Goal: Task Accomplishment & Management: Manage account settings

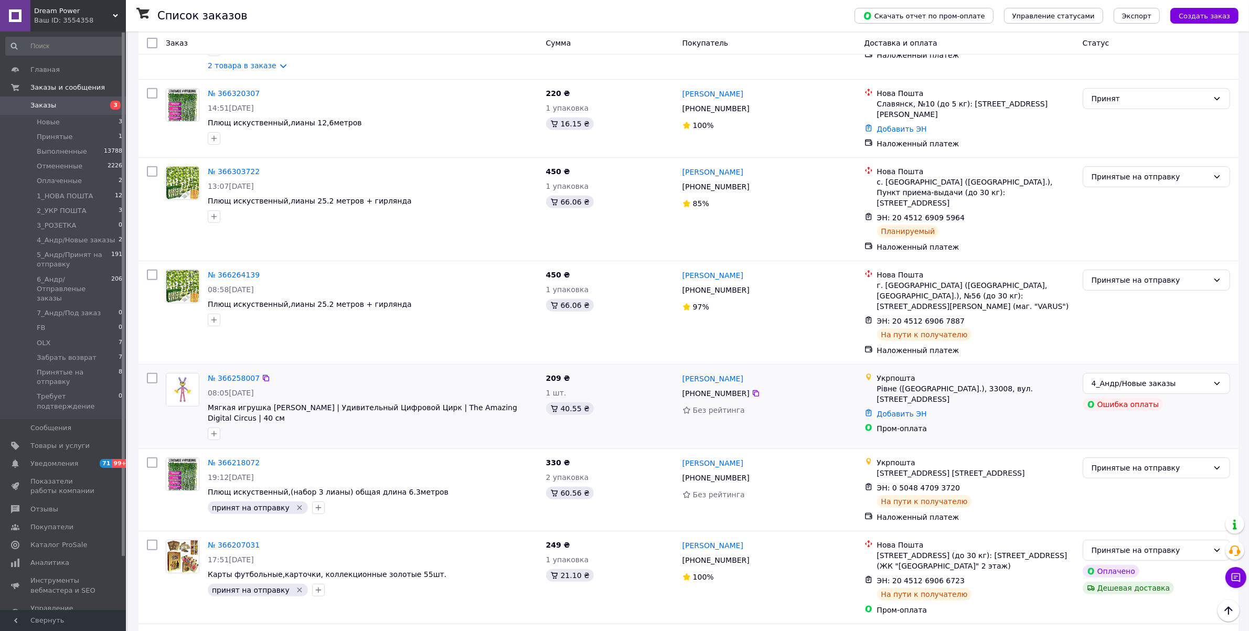
scroll to position [590, 0]
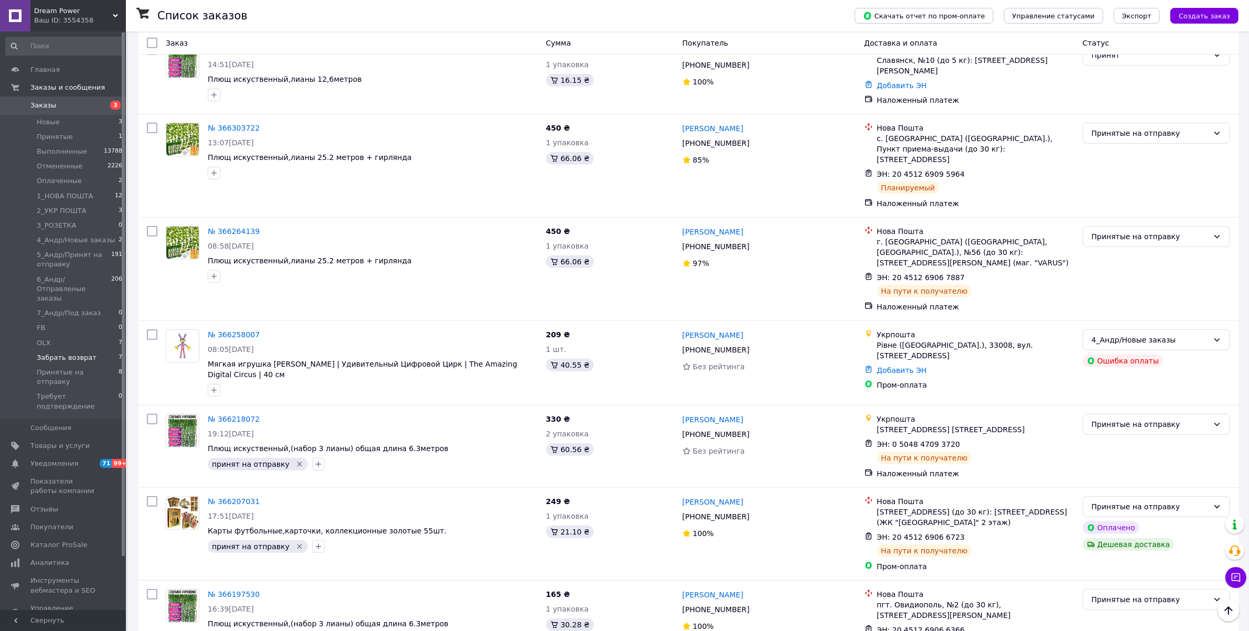
click at [90, 351] on li "Забрать возврат 7" at bounding box center [64, 358] width 129 height 15
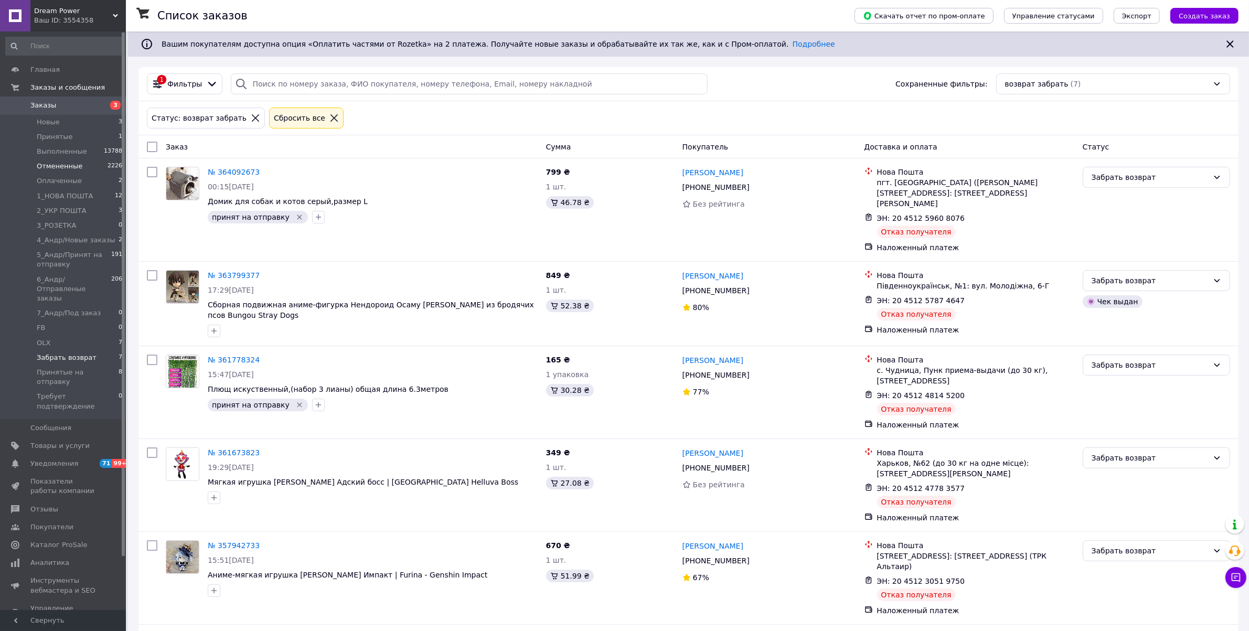
click at [80, 168] on li "Отмененные 2226" at bounding box center [64, 166] width 129 height 15
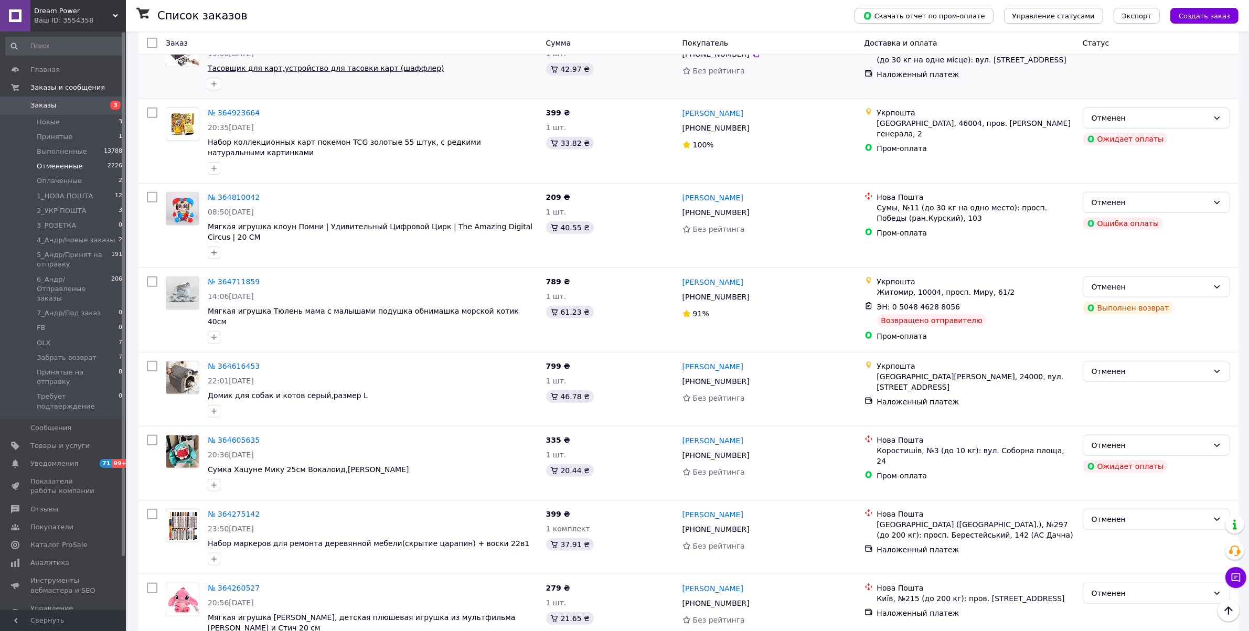
scroll to position [918, 0]
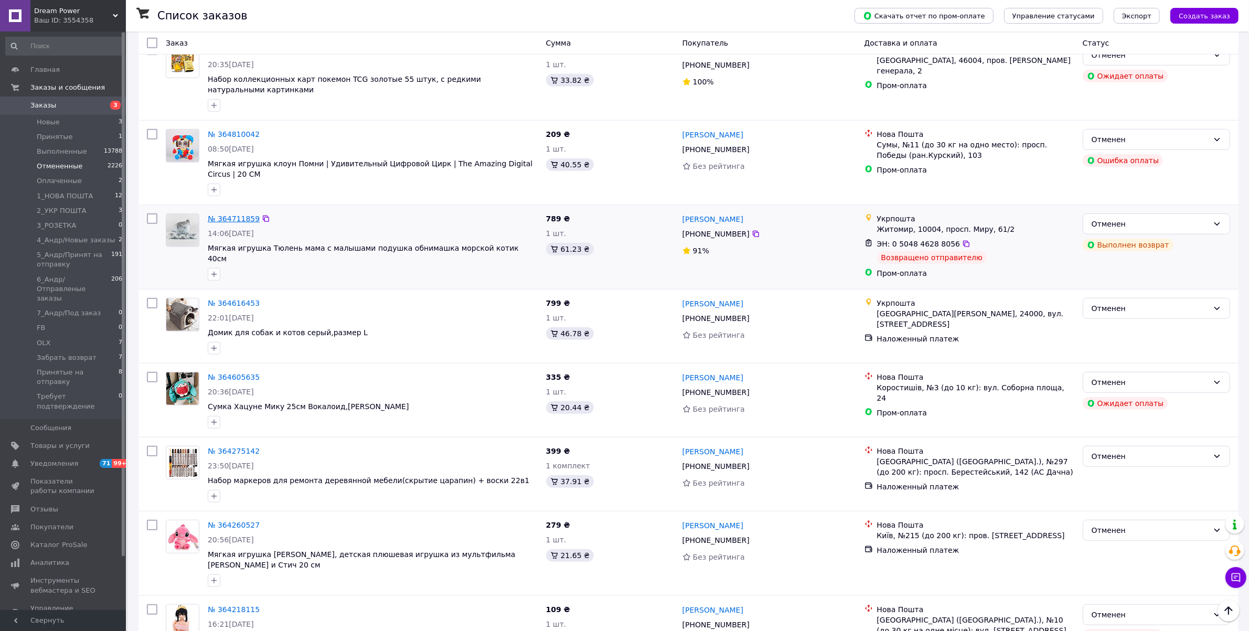
click at [225, 215] on link "№ 364711859" at bounding box center [234, 219] width 52 height 8
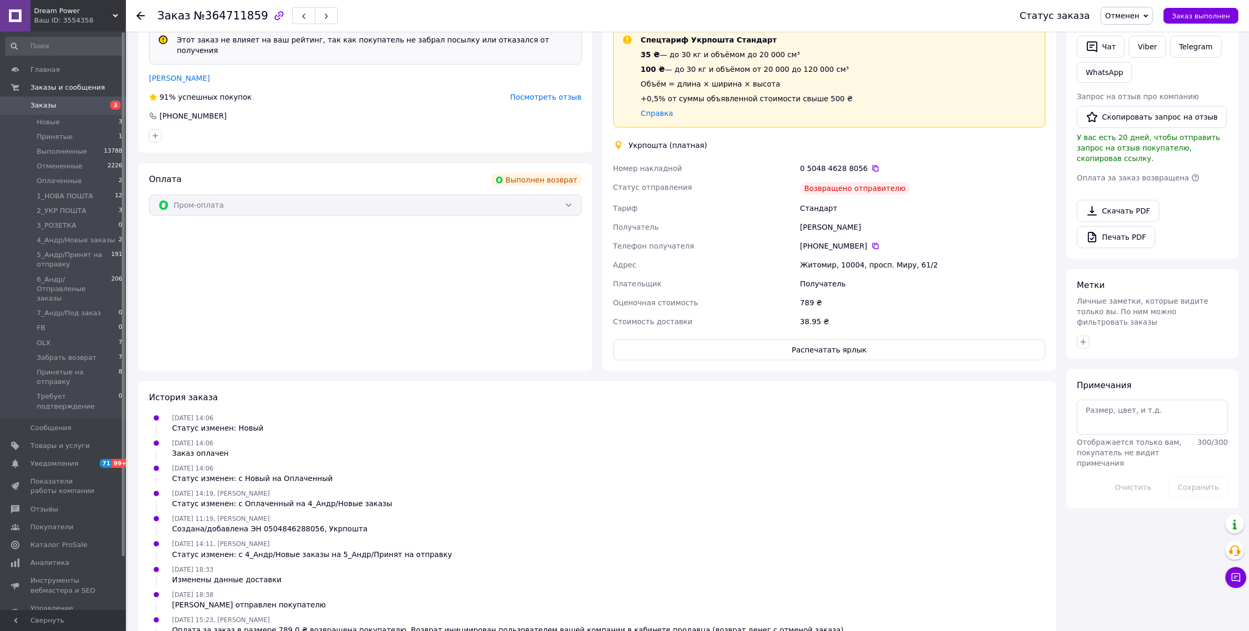
scroll to position [358, 0]
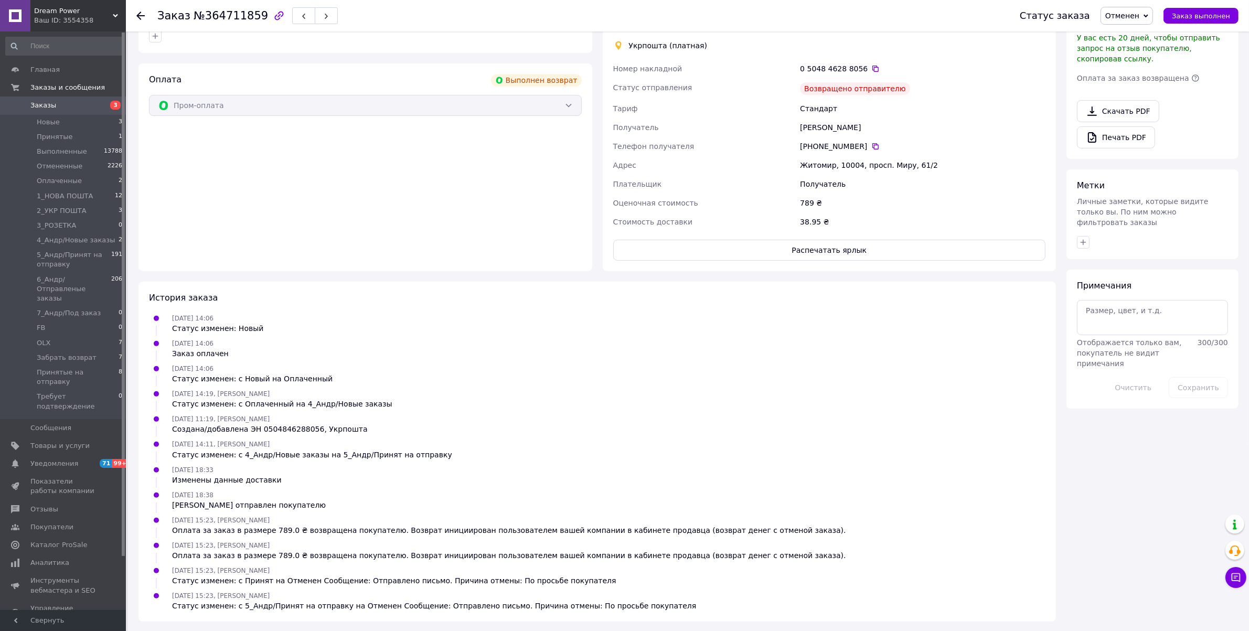
drag, startPoint x: 504, startPoint y: 396, endPoint x: 425, endPoint y: 434, distance: 87.3
click at [425, 434] on ul "02.10.2025 14:06 Статус изменен: Новый 02.10.2025 14:06 Заказ оплачен 02.10.202…" at bounding box center [597, 462] width 897 height 299
drag, startPoint x: 542, startPoint y: 463, endPoint x: 412, endPoint y: 442, distance: 131.3
click at [412, 442] on div "03.10.2025 14:11, Дмитро Сидоров Статус изменен: с 4_Андр/Новые заказы на 5_Анд…" at bounding box center [312, 449] width 289 height 21
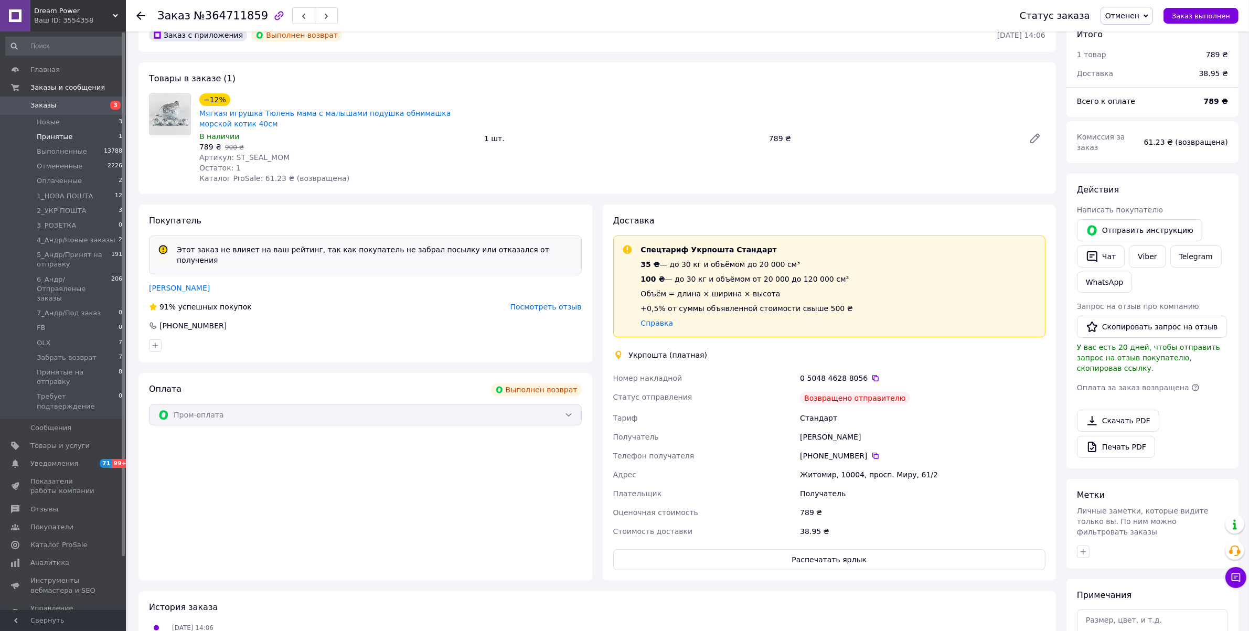
scroll to position [30, 0]
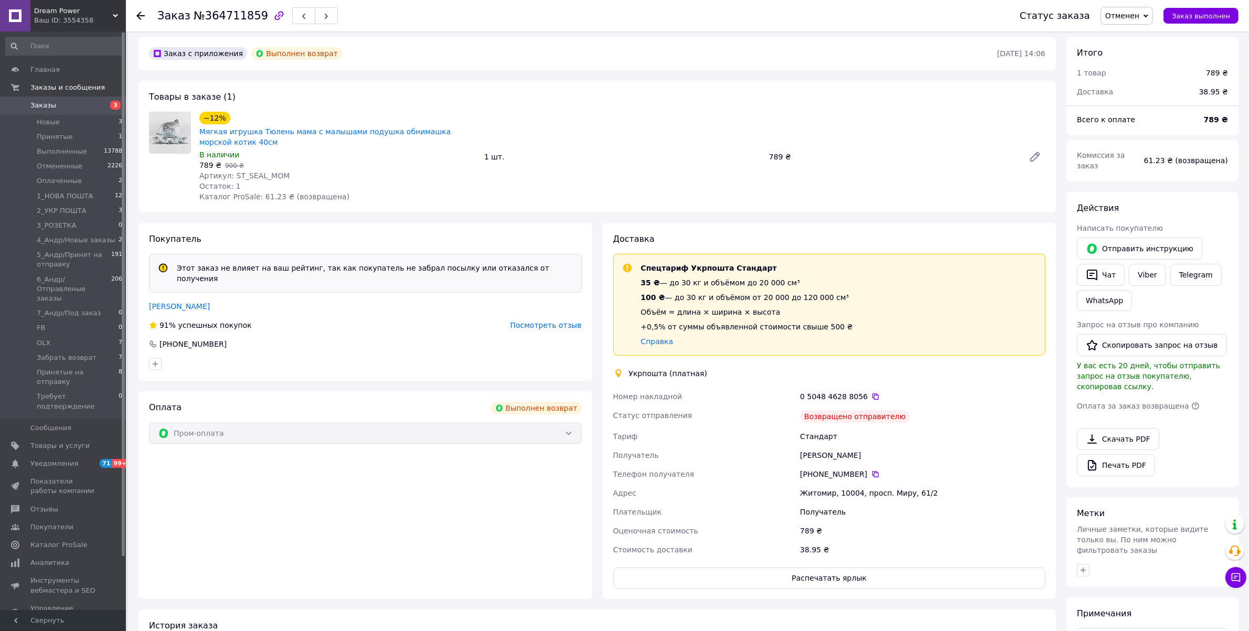
click at [97, 113] on link "Заказы 3" at bounding box center [64, 106] width 129 height 18
